Goal: Task Accomplishment & Management: Use online tool/utility

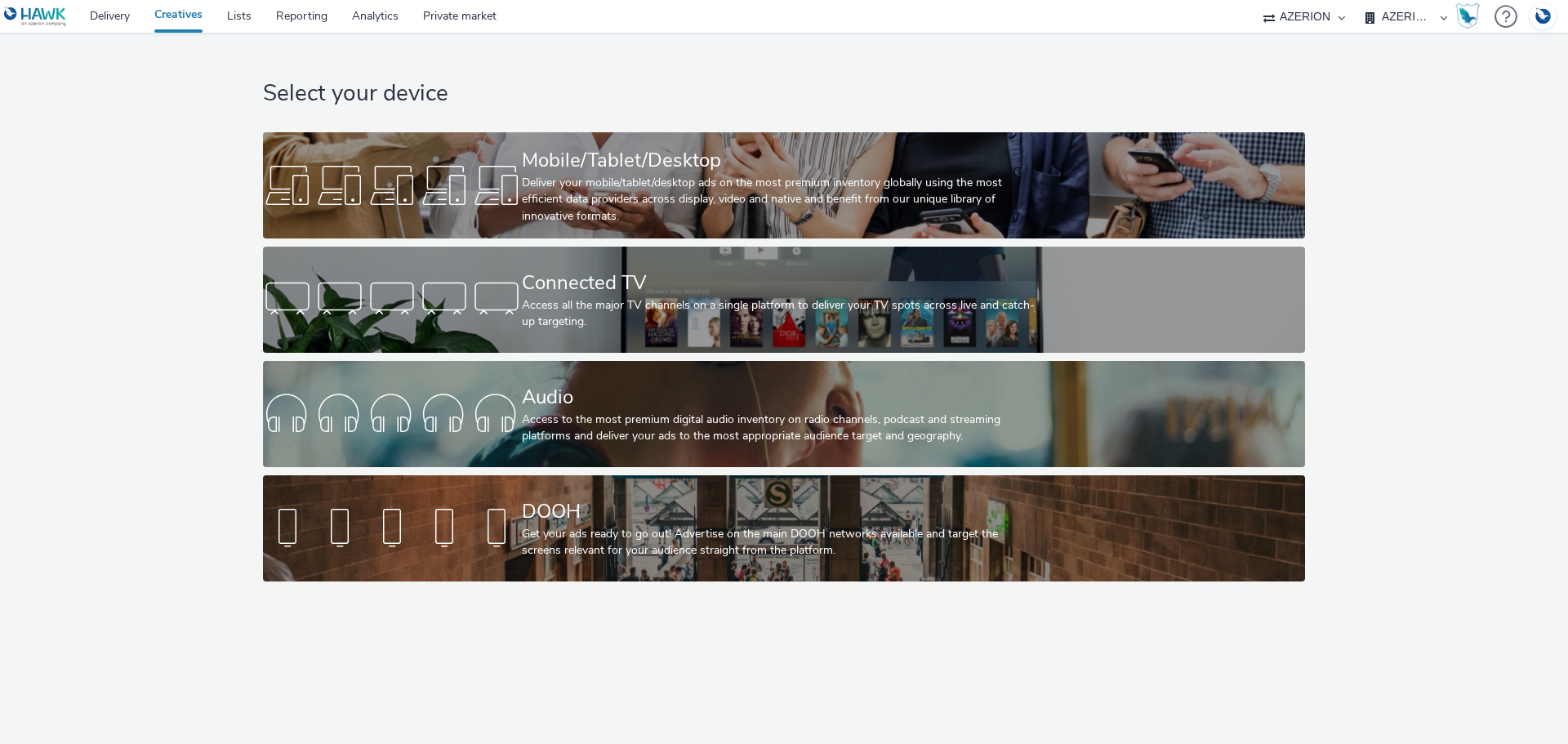
select select "b626f941-834b-427f-b453-0a2b95f57350"
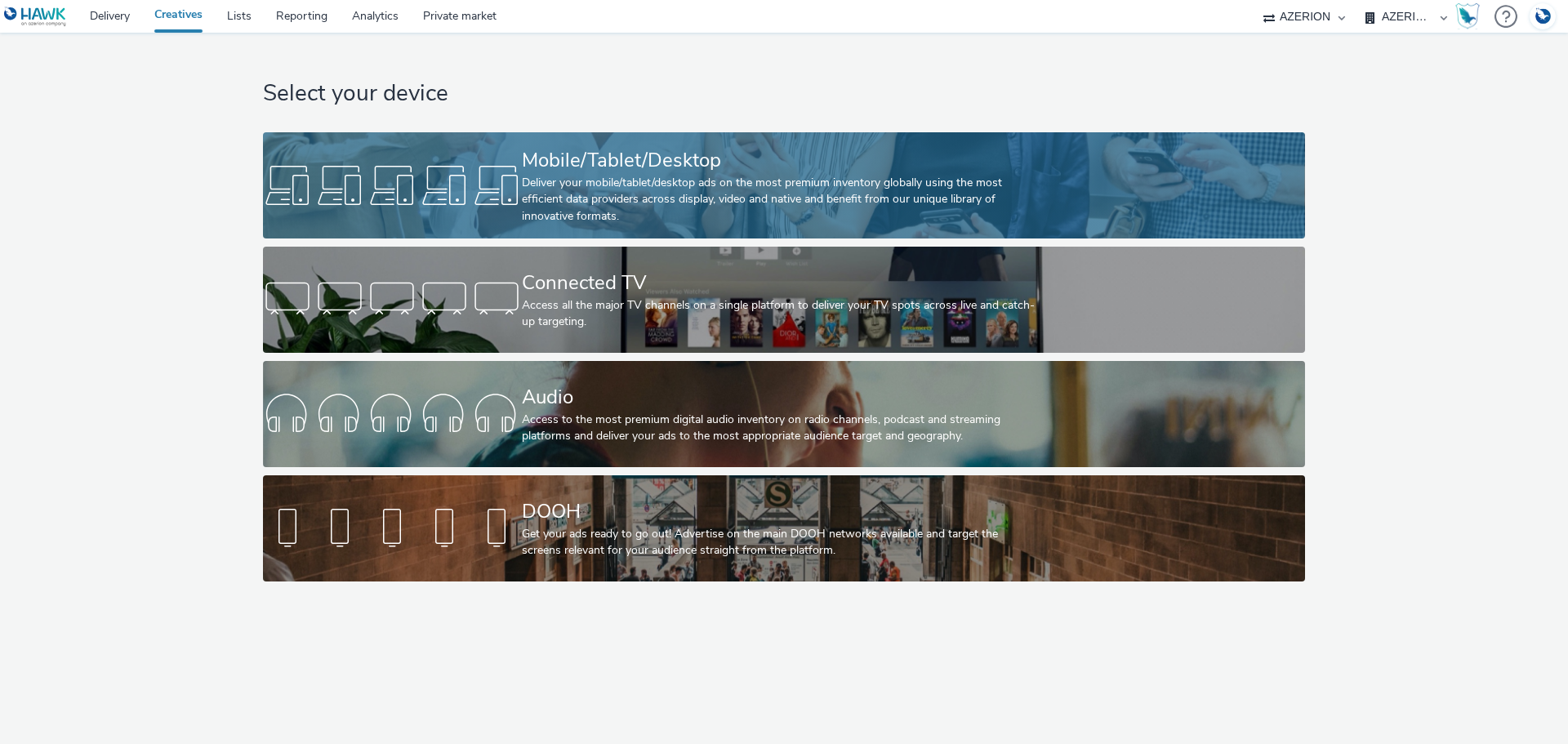
click at [661, 219] on div "Deliver your mobile/tablet/desktop ads on the most premium inventory globally u…" at bounding box center [780, 199] width 518 height 50
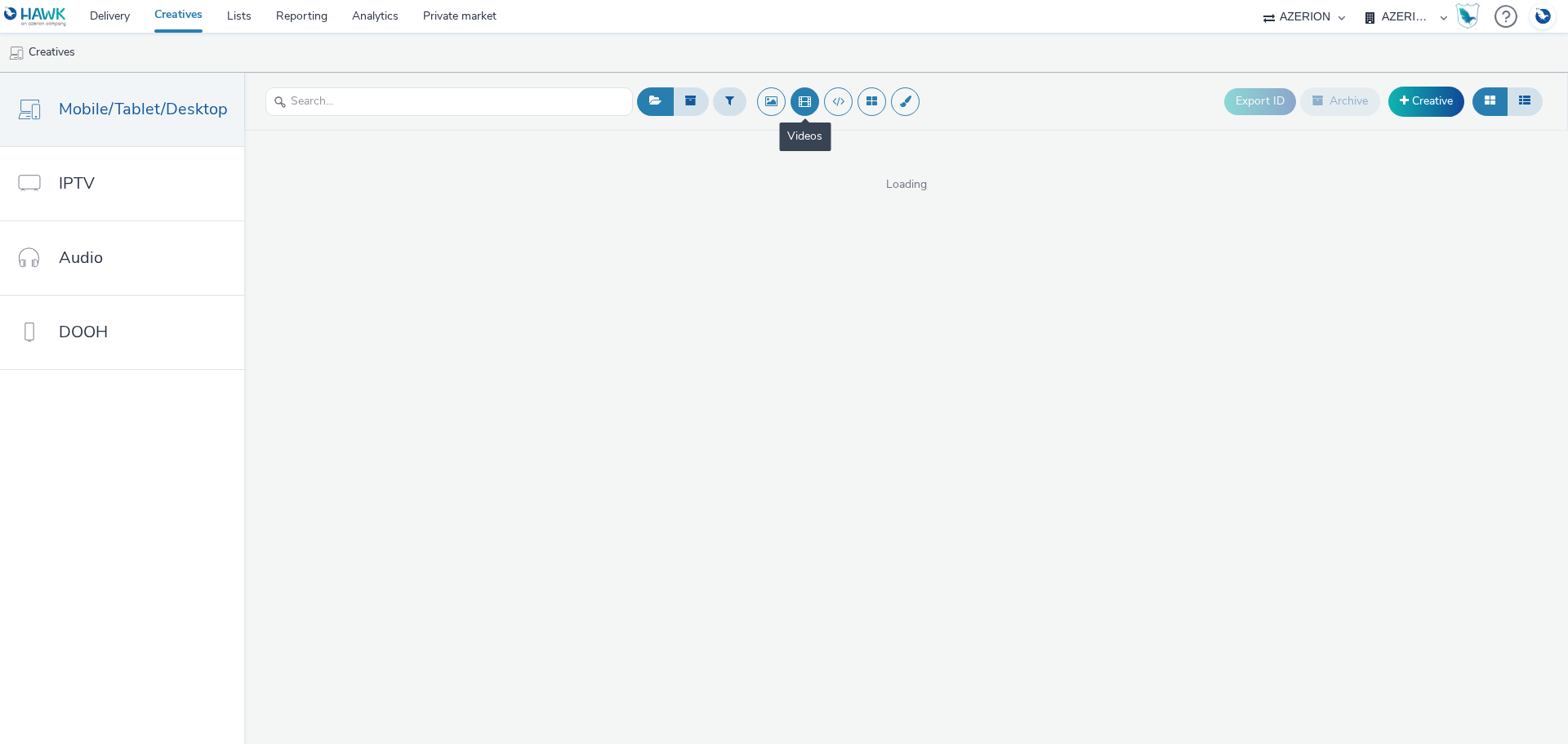
click at [797, 103] on button at bounding box center [805, 101] width 29 height 29
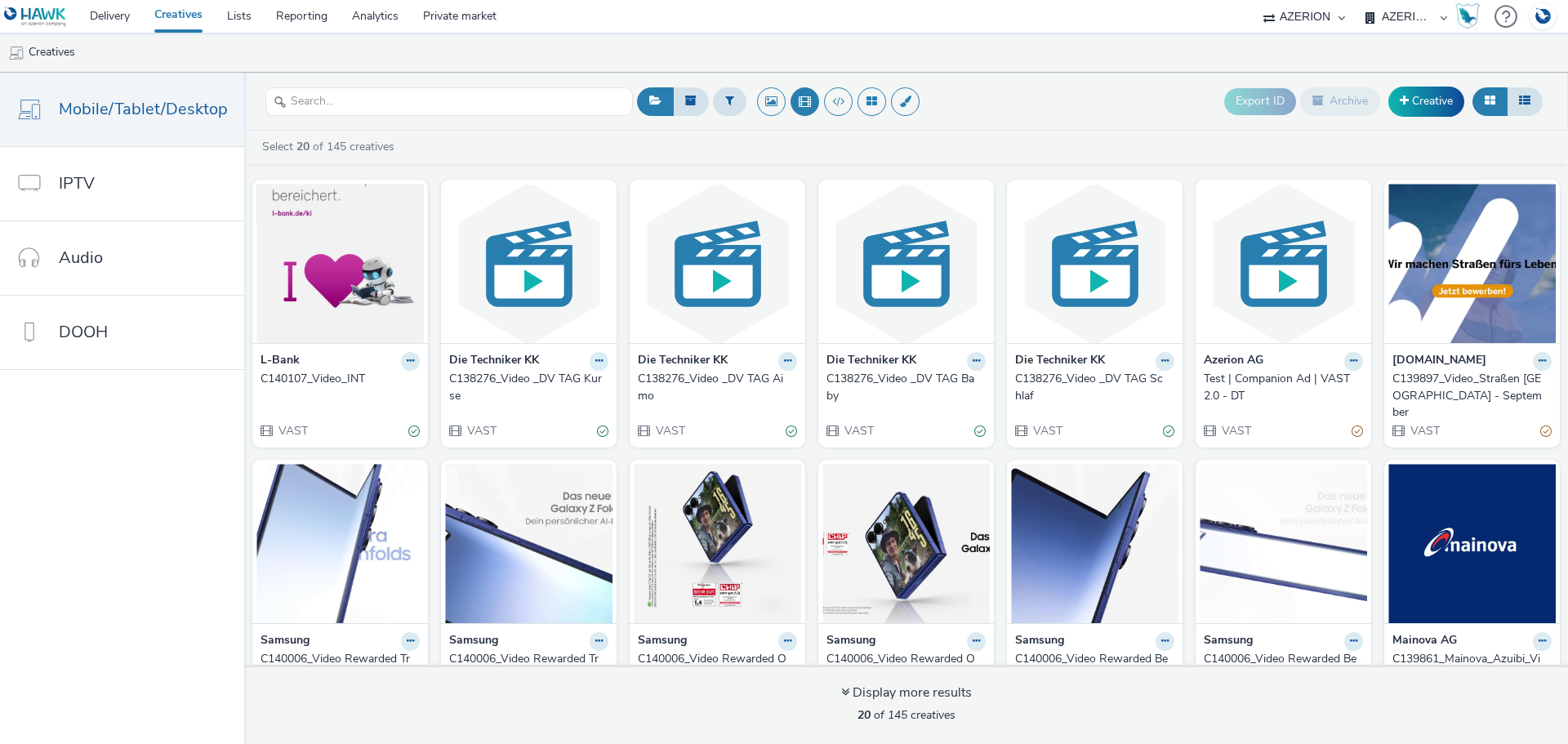
click at [597, 355] on button at bounding box center [598, 361] width 18 height 18
click at [577, 382] on link "Edit" at bounding box center [547, 389] width 122 height 32
